Goal: Complete application form

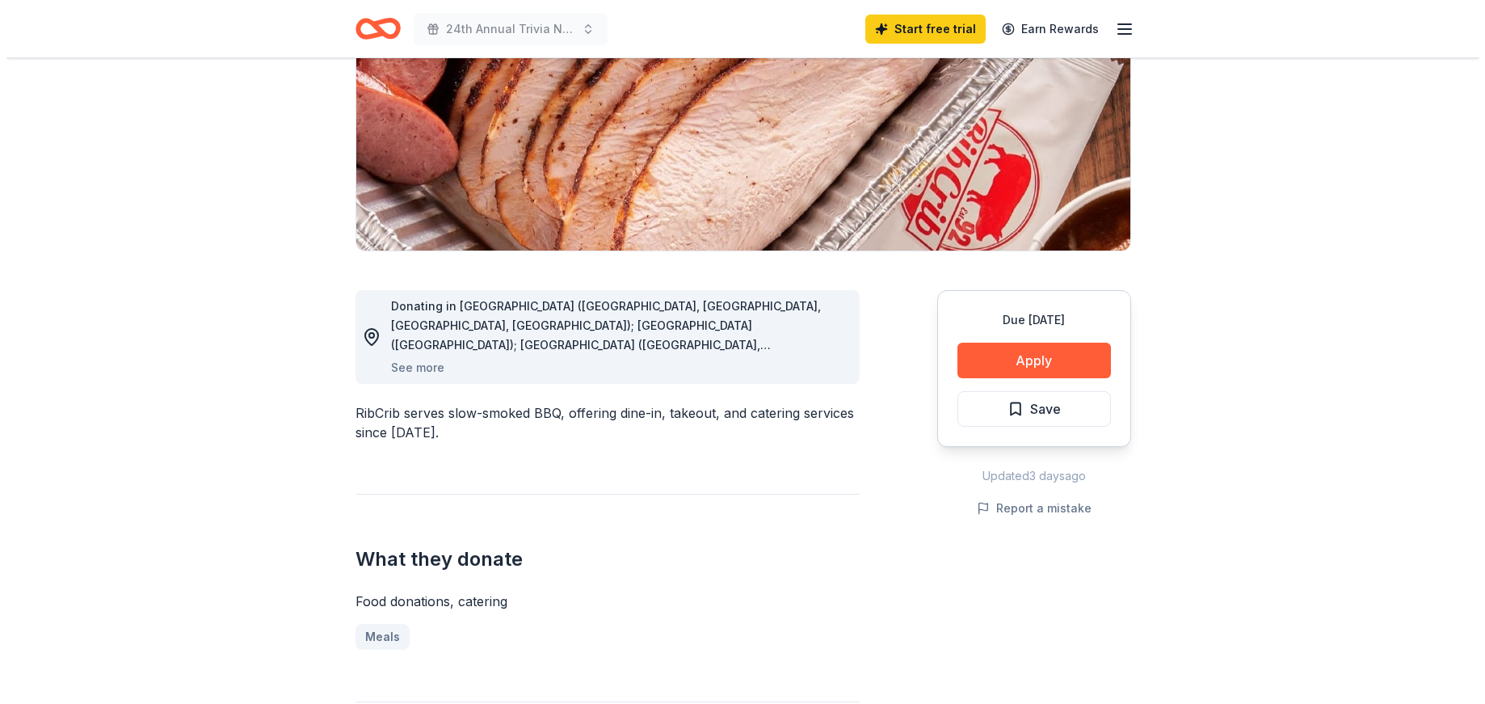
scroll to position [242, 0]
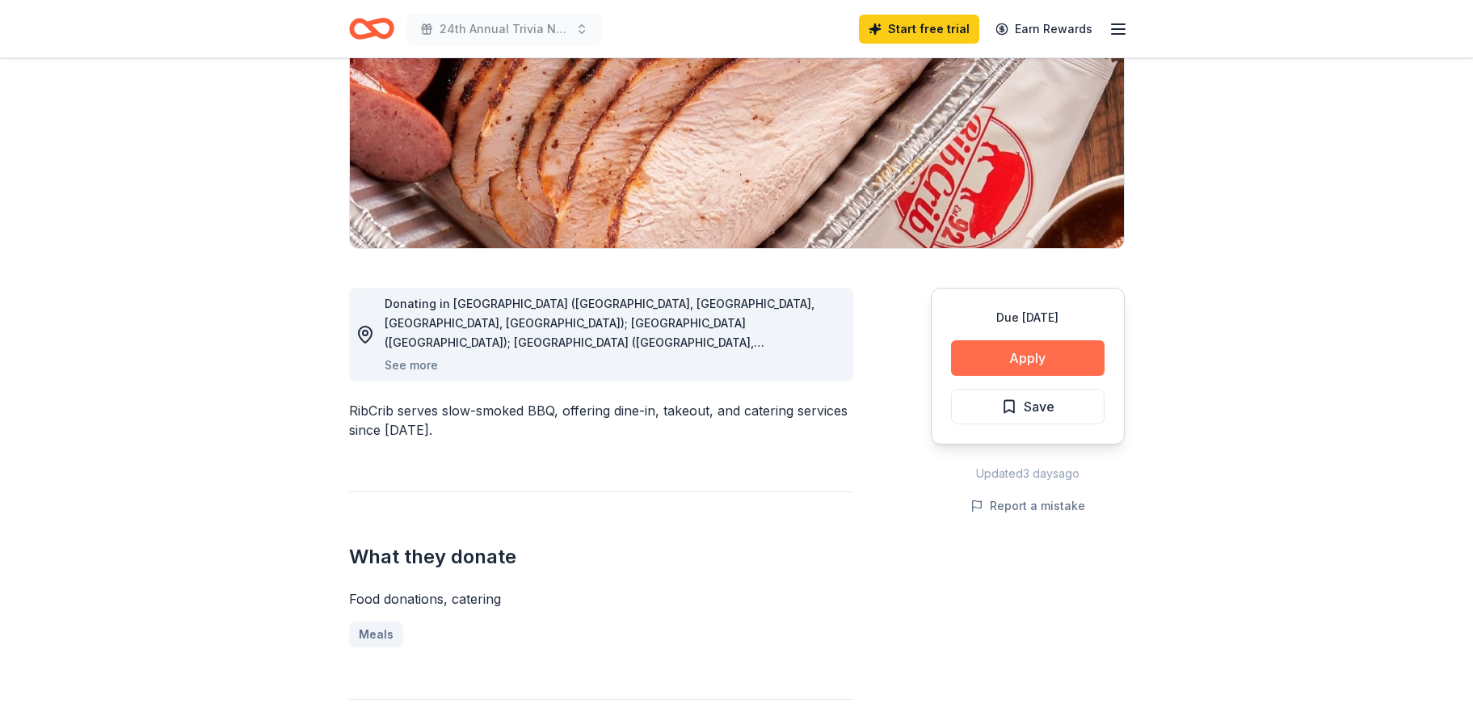
click at [1040, 349] on button "Apply" at bounding box center [1027, 358] width 153 height 36
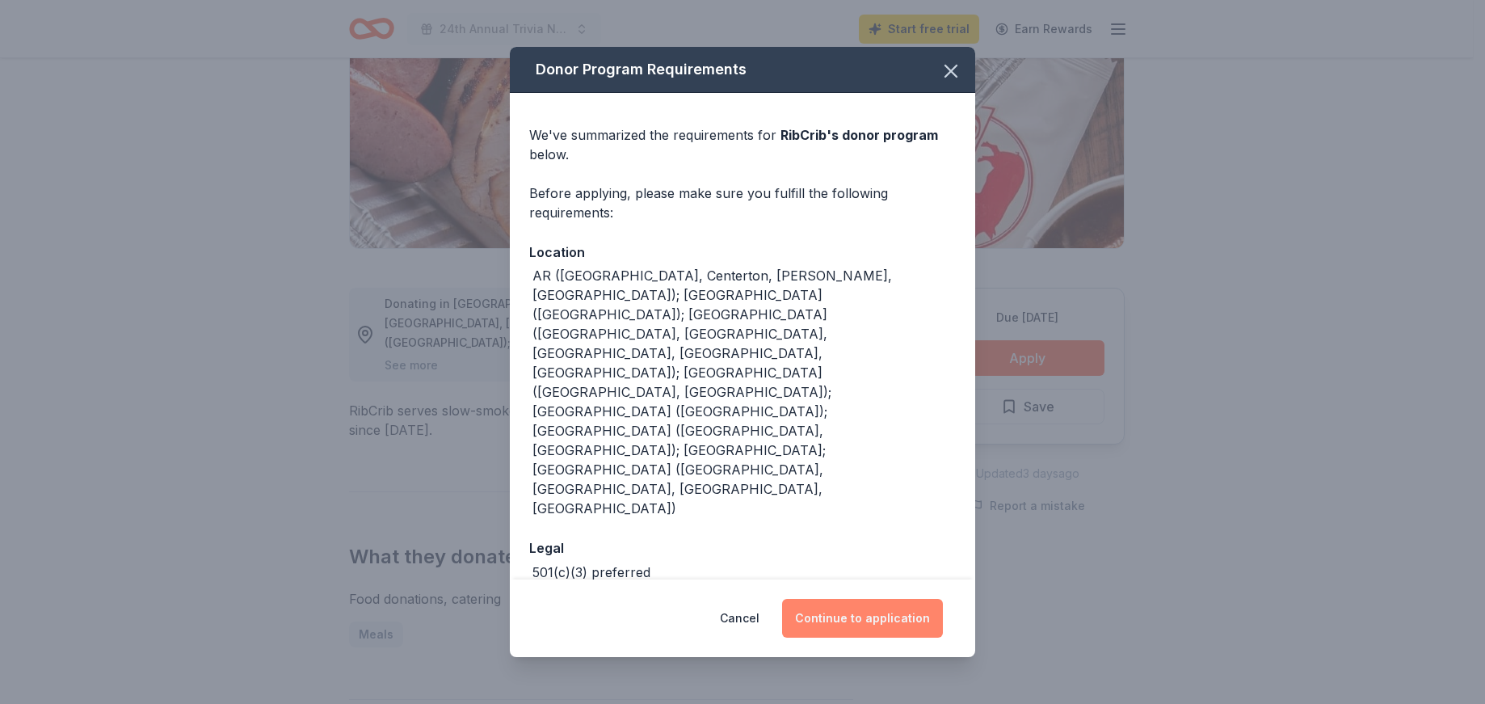
click at [900, 599] on button "Continue to application" at bounding box center [862, 618] width 161 height 39
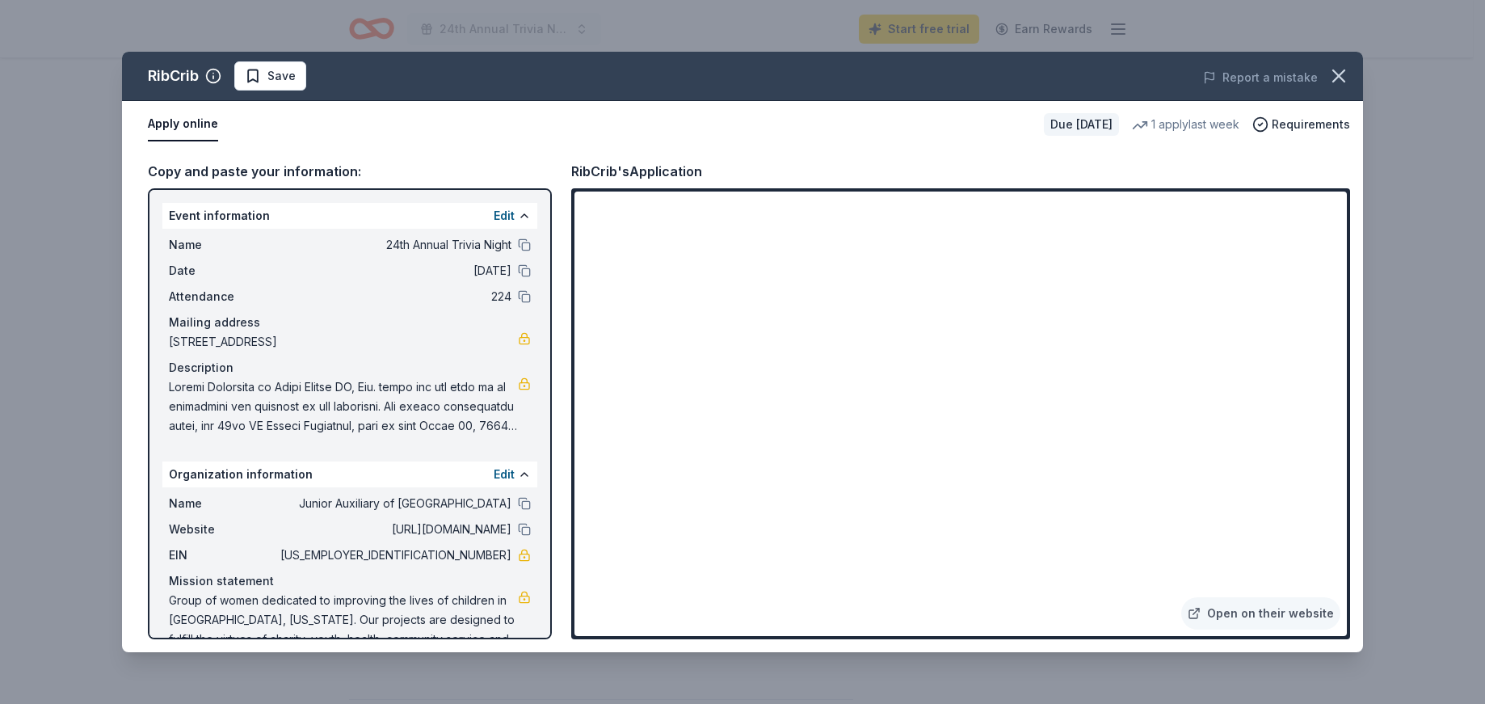
drag, startPoint x: 500, startPoint y: 502, endPoint x: 418, endPoint y: 505, distance: 81.7
click at [418, 505] on div "Name Junior Auxiliary of [GEOGRAPHIC_DATA]" at bounding box center [350, 503] width 362 height 19
click at [411, 505] on span "Junior Auxiliary of [GEOGRAPHIC_DATA]" at bounding box center [394, 503] width 234 height 19
click at [518, 505] on button at bounding box center [524, 503] width 13 height 13
click at [518, 528] on button at bounding box center [524, 529] width 13 height 13
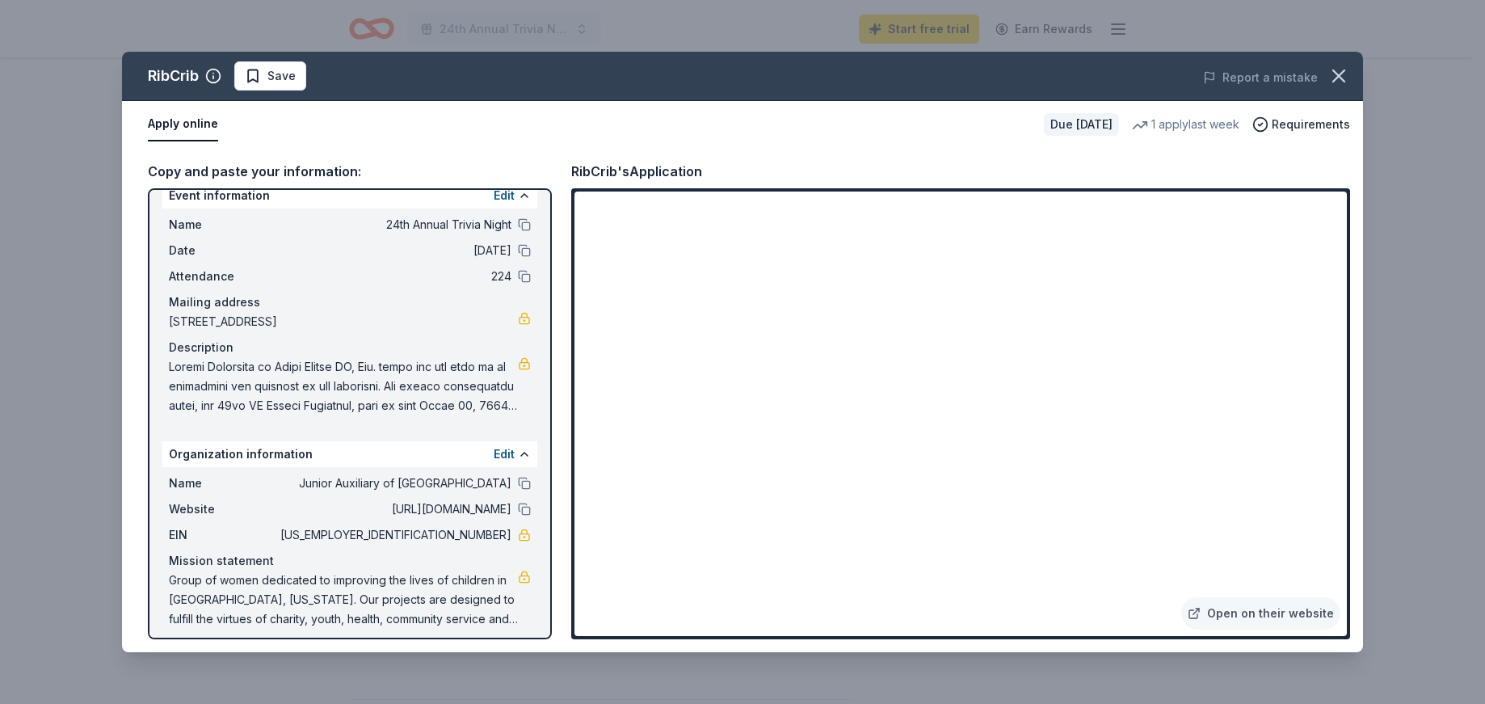
scroll to position [31, 0]
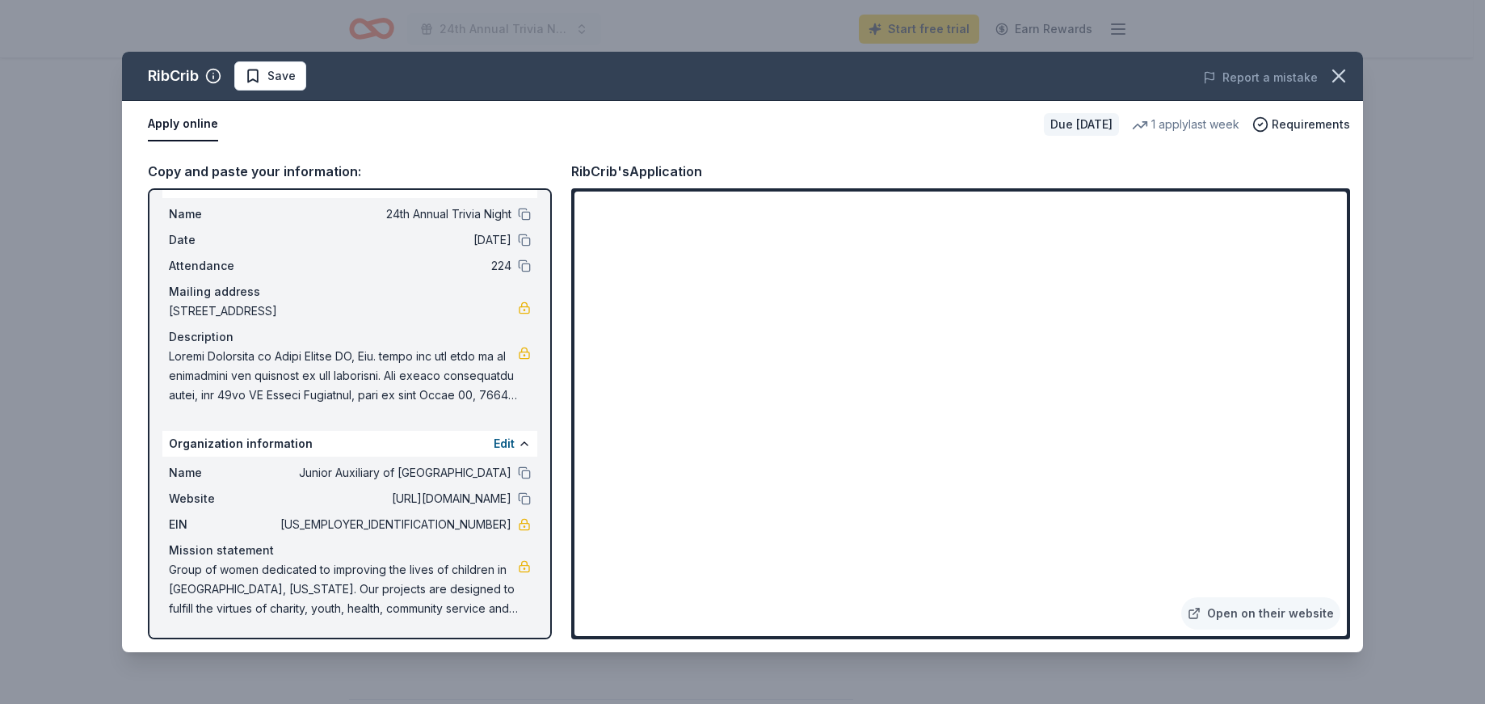
click at [480, 395] on span at bounding box center [343, 376] width 349 height 58
click at [518, 444] on button at bounding box center [524, 443] width 13 height 13
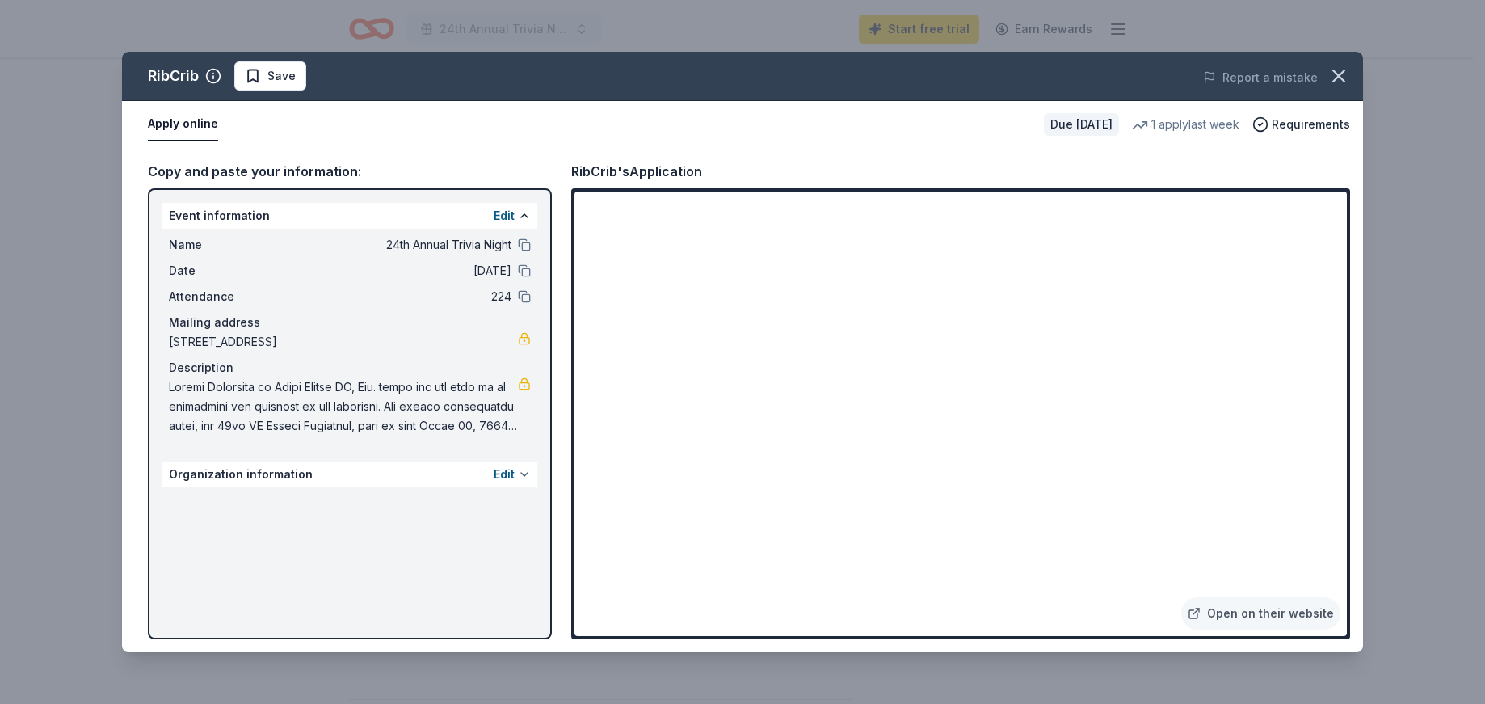
scroll to position [0, 0]
click at [517, 469] on div "Edit" at bounding box center [512, 474] width 37 height 19
click at [523, 475] on button at bounding box center [524, 474] width 13 height 13
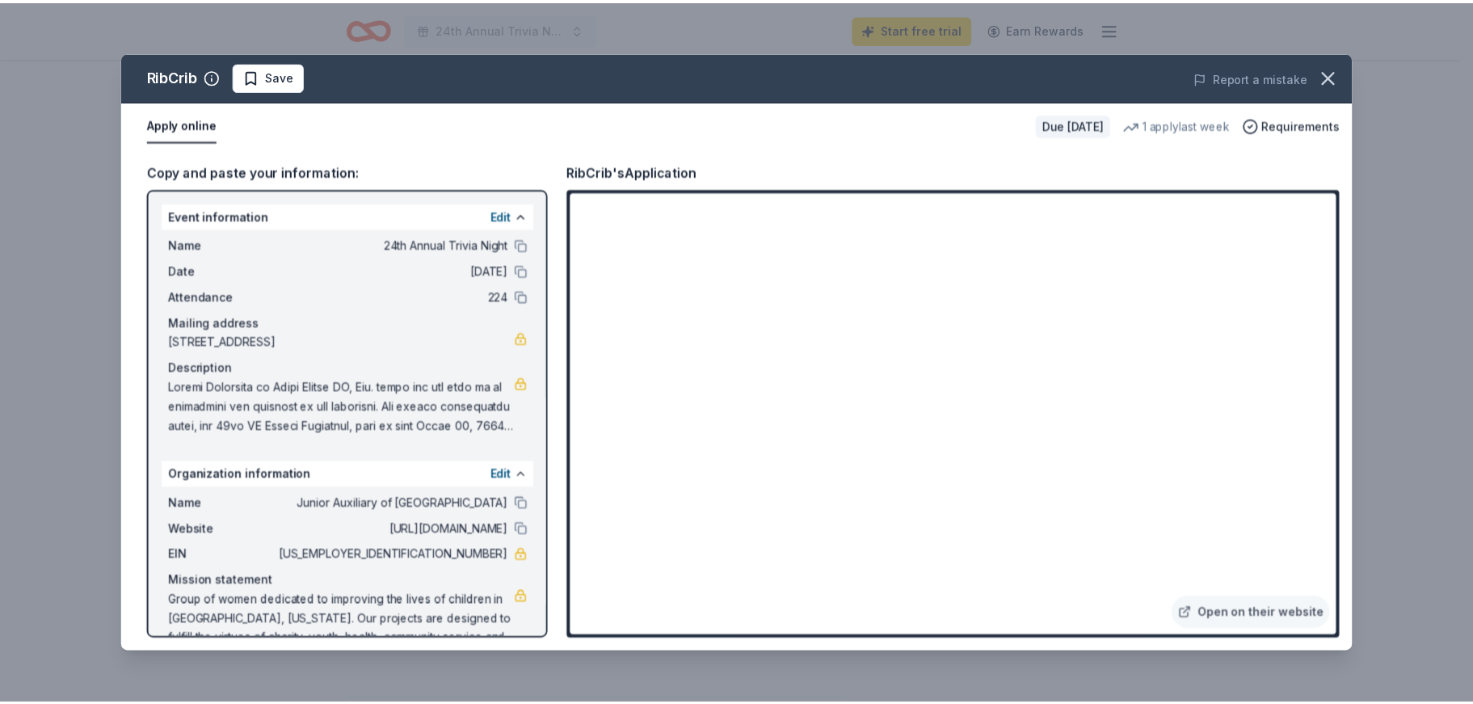
scroll to position [31, 0]
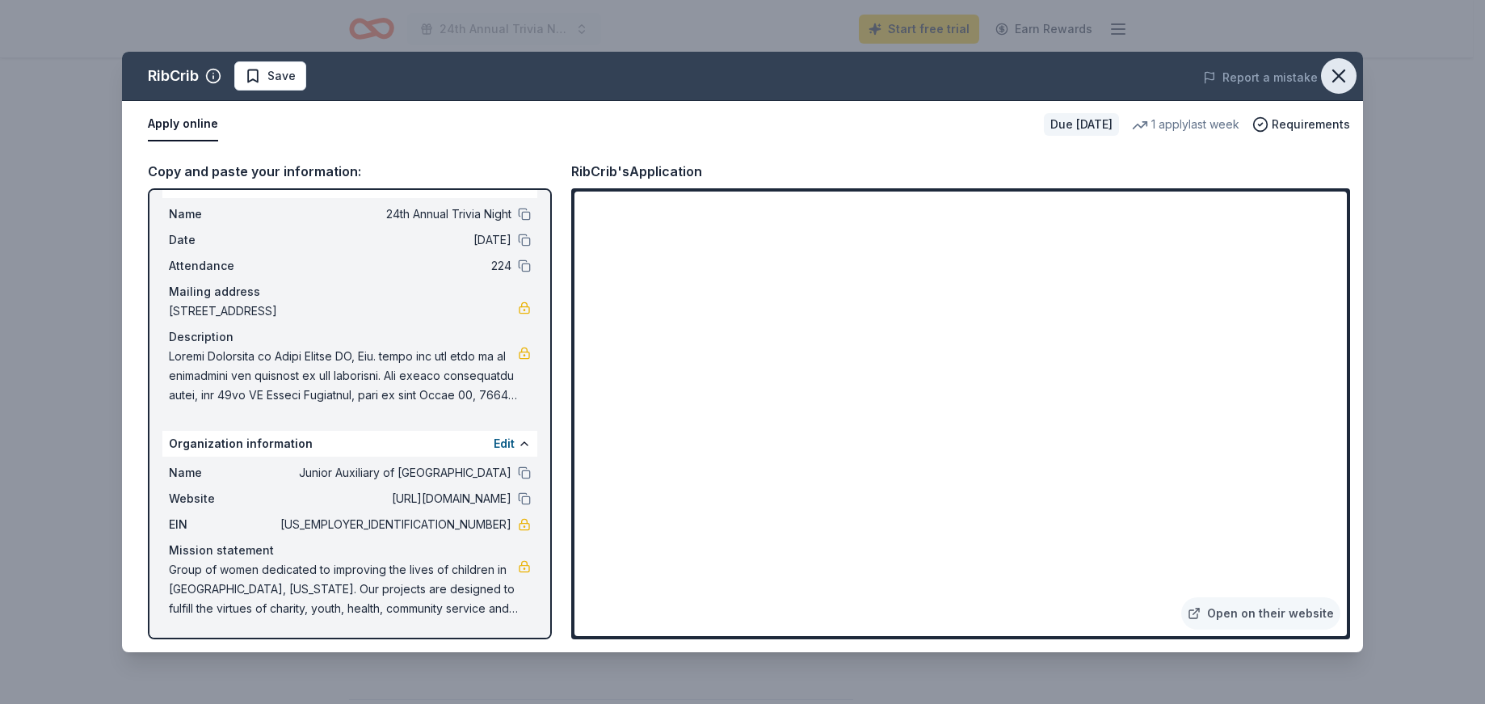
click at [1338, 77] on icon "button" at bounding box center [1338, 75] width 11 height 11
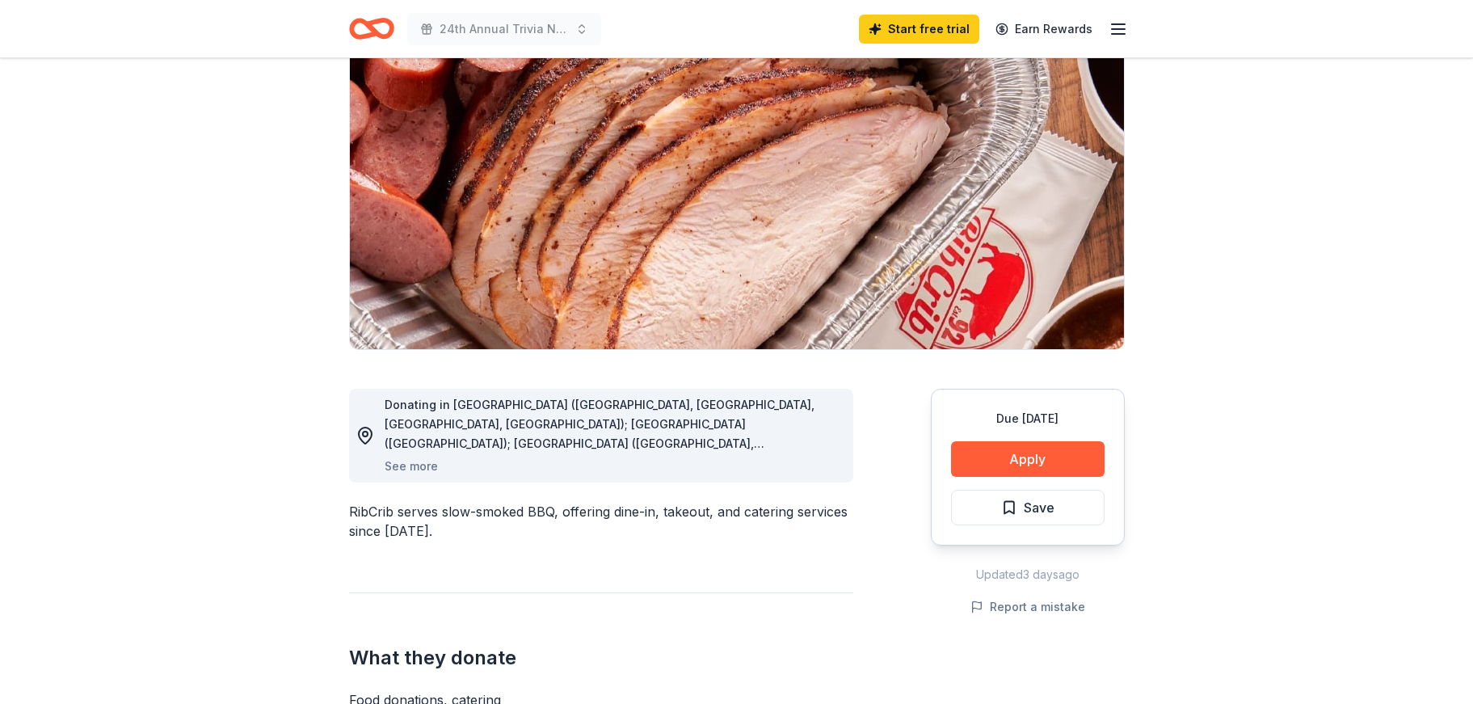
scroll to position [0, 0]
